Goal: Navigation & Orientation: Find specific page/section

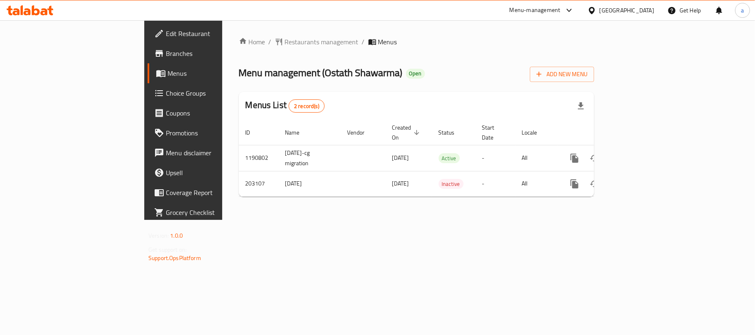
click at [640, 12] on div "[GEOGRAPHIC_DATA]" at bounding box center [626, 10] width 55 height 9
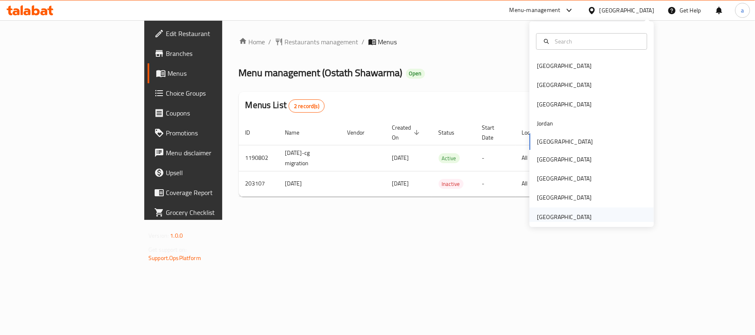
click at [560, 214] on div "[GEOGRAPHIC_DATA]" at bounding box center [564, 217] width 55 height 9
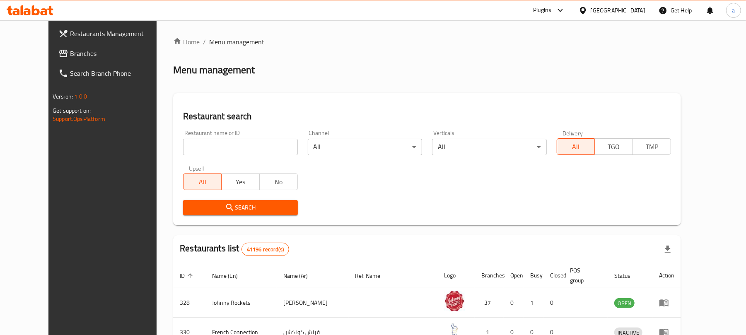
click at [80, 51] on span "Branches" at bounding box center [118, 53] width 97 height 10
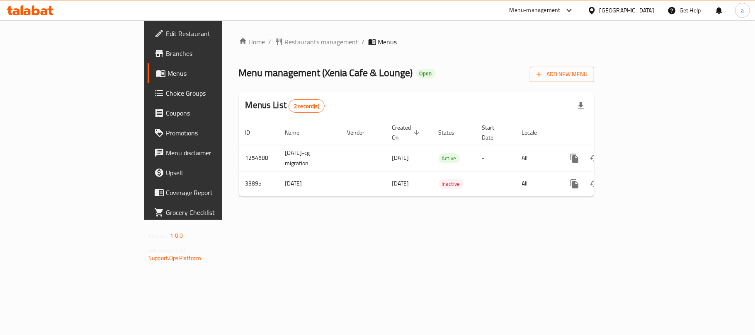
click at [622, 12] on div "[GEOGRAPHIC_DATA]" at bounding box center [626, 10] width 55 height 9
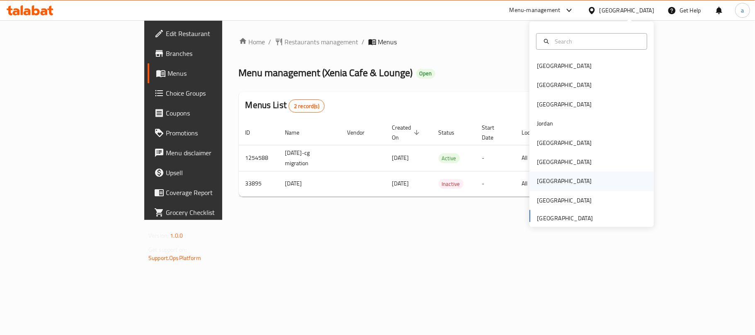
click at [544, 182] on div "[GEOGRAPHIC_DATA]" at bounding box center [564, 181] width 68 height 19
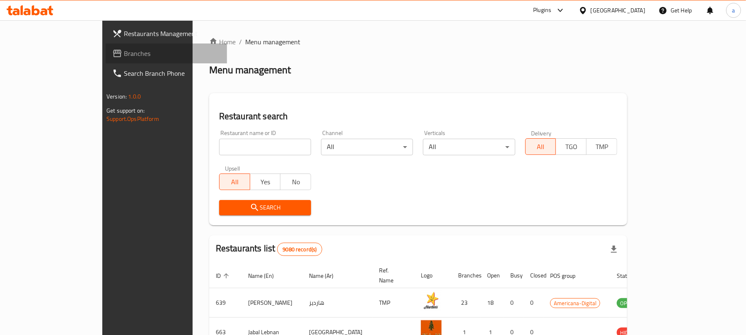
click at [124, 51] on span "Branches" at bounding box center [172, 53] width 97 height 10
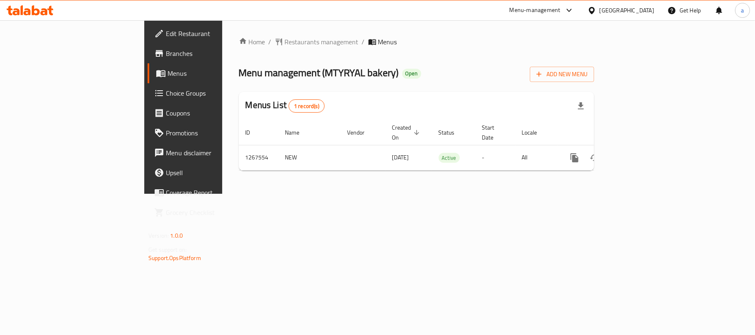
click at [652, 9] on div "[GEOGRAPHIC_DATA]" at bounding box center [626, 10] width 55 height 9
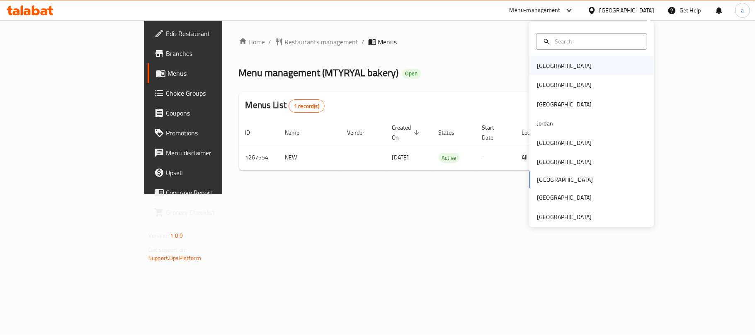
click at [540, 70] on div "[GEOGRAPHIC_DATA]" at bounding box center [564, 65] width 55 height 9
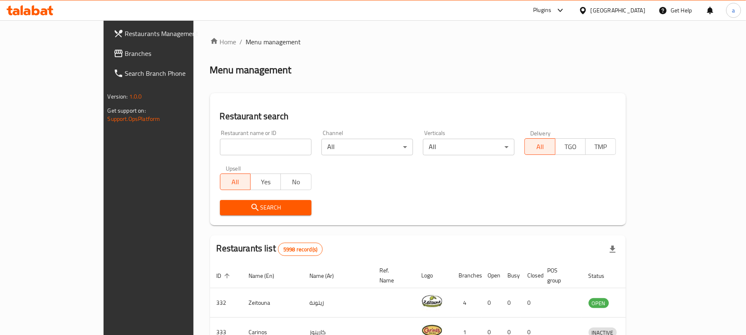
click at [125, 55] on span "Branches" at bounding box center [173, 53] width 97 height 10
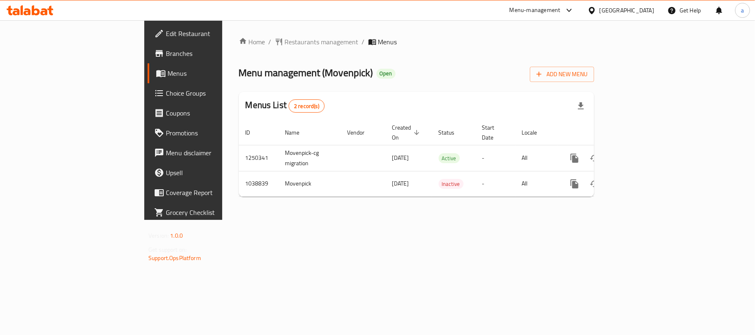
click at [644, 11] on div "[GEOGRAPHIC_DATA]" at bounding box center [626, 10] width 55 height 9
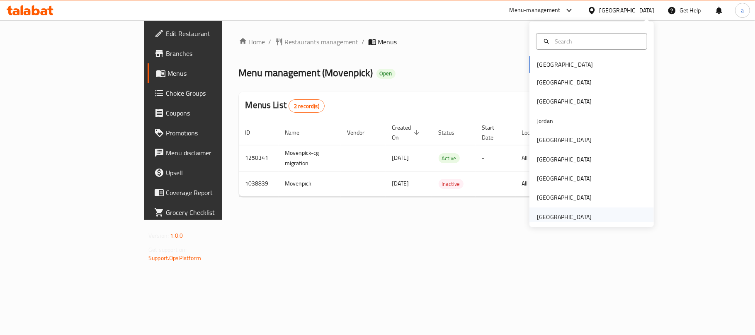
click at [544, 214] on div "[GEOGRAPHIC_DATA]" at bounding box center [564, 217] width 55 height 9
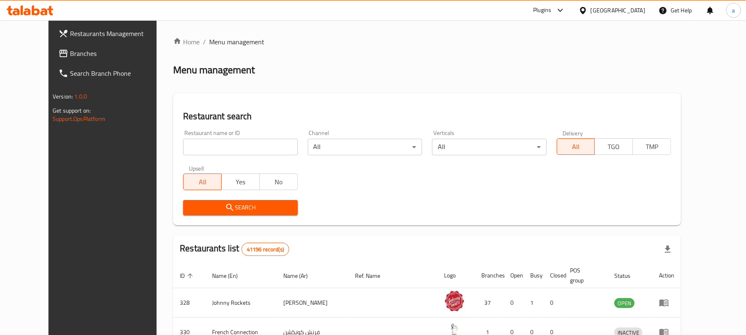
click at [70, 52] on span "Branches" at bounding box center [118, 53] width 97 height 10
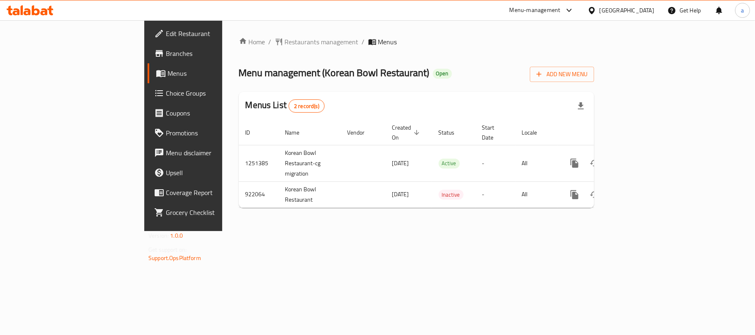
click at [606, 9] on div "[GEOGRAPHIC_DATA]" at bounding box center [626, 10] width 55 height 9
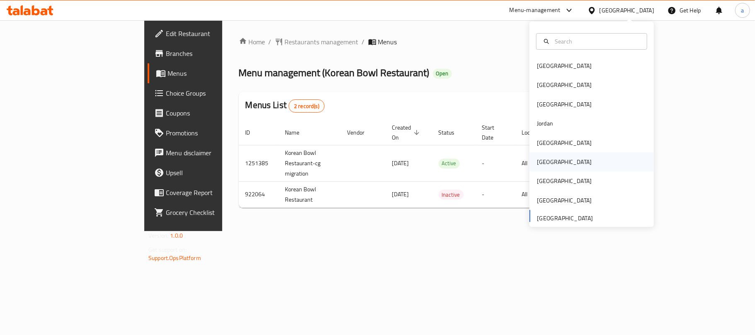
click at [537, 160] on div "[GEOGRAPHIC_DATA]" at bounding box center [564, 162] width 55 height 9
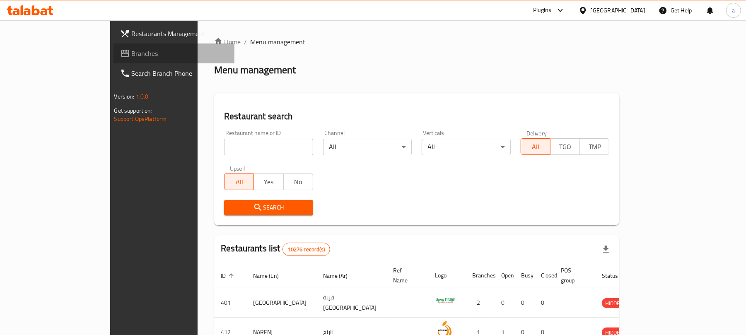
click at [114, 61] on link "Branches" at bounding box center [174, 54] width 121 height 20
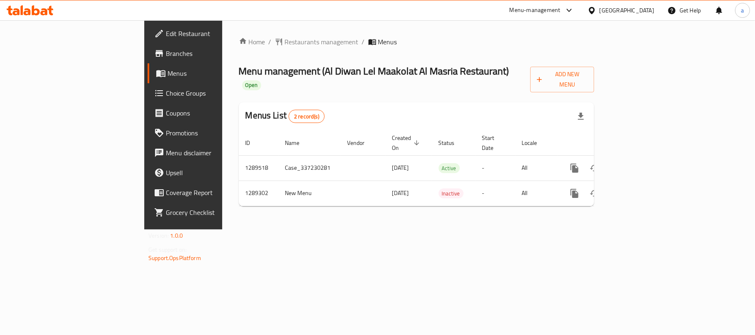
click at [647, 10] on div "[GEOGRAPHIC_DATA]" at bounding box center [626, 10] width 55 height 9
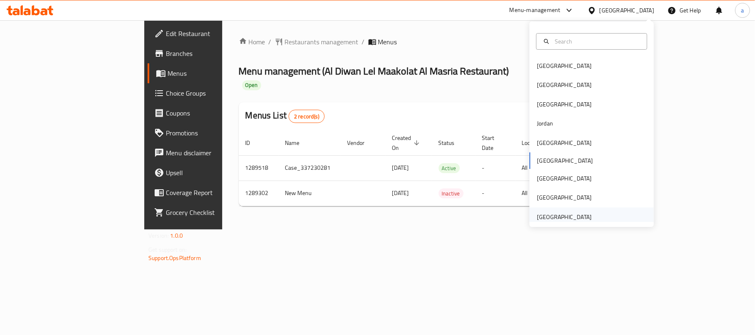
click at [556, 221] on div "[GEOGRAPHIC_DATA]" at bounding box center [564, 217] width 55 height 9
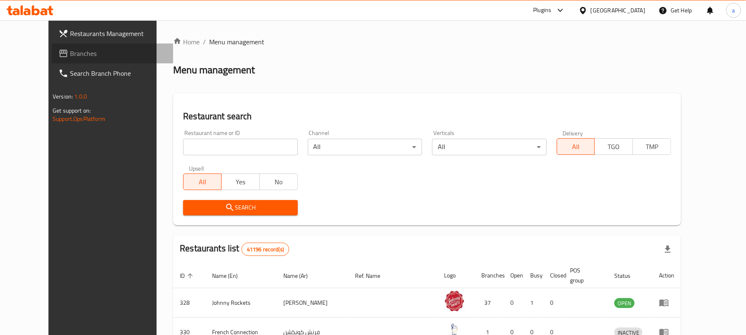
click at [70, 52] on span "Branches" at bounding box center [118, 53] width 97 height 10
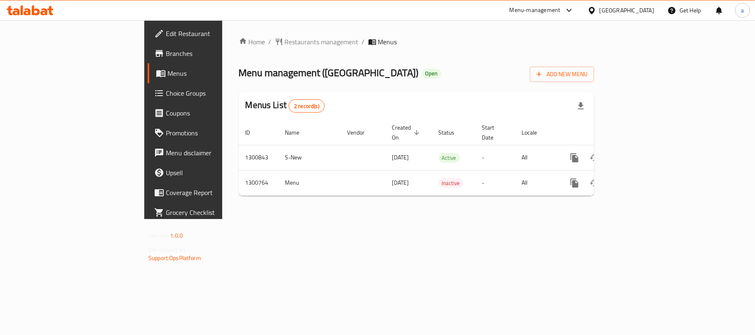
click at [632, 13] on div "[GEOGRAPHIC_DATA]" at bounding box center [626, 10] width 55 height 9
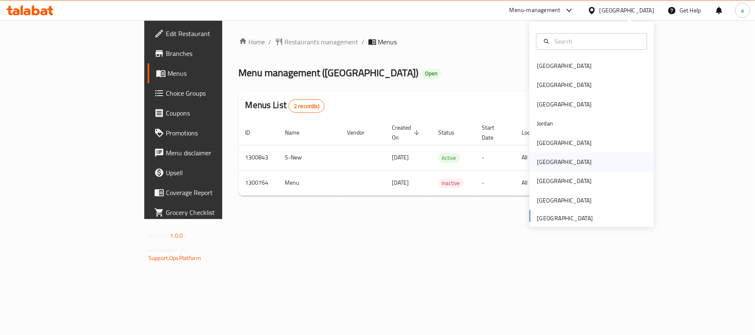
click at [550, 162] on div "[GEOGRAPHIC_DATA]" at bounding box center [564, 162] width 68 height 19
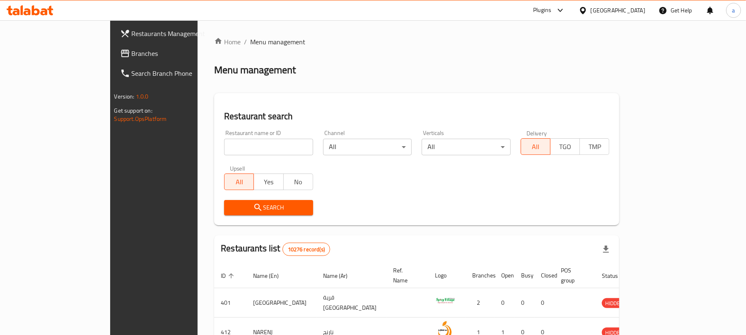
click at [114, 45] on link "Branches" at bounding box center [174, 54] width 121 height 20
